Goal: Transaction & Acquisition: Obtain resource

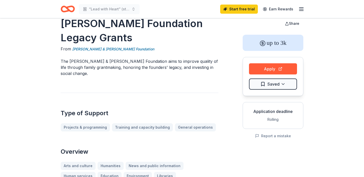
scroll to position [11, 0]
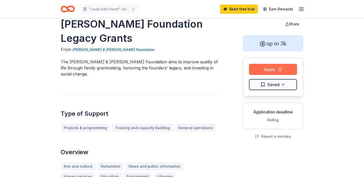
click at [286, 69] on button "Apply" at bounding box center [273, 69] width 48 height 11
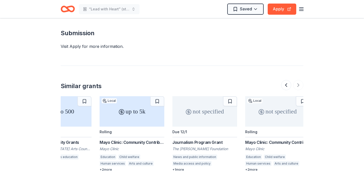
scroll to position [0, 477]
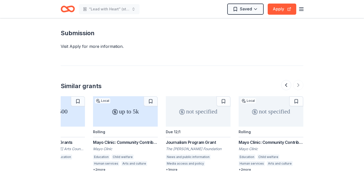
click at [116, 109] on circle at bounding box center [114, 111] width 5 height 5
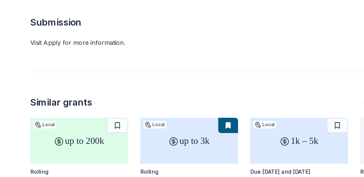
scroll to position [488, 0]
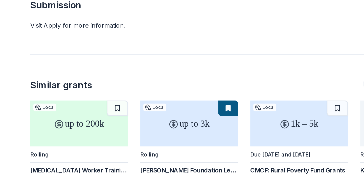
click at [165, 126] on div "up to 3k" at bounding box center [165, 141] width 65 height 30
